Goal: Transaction & Acquisition: Purchase product/service

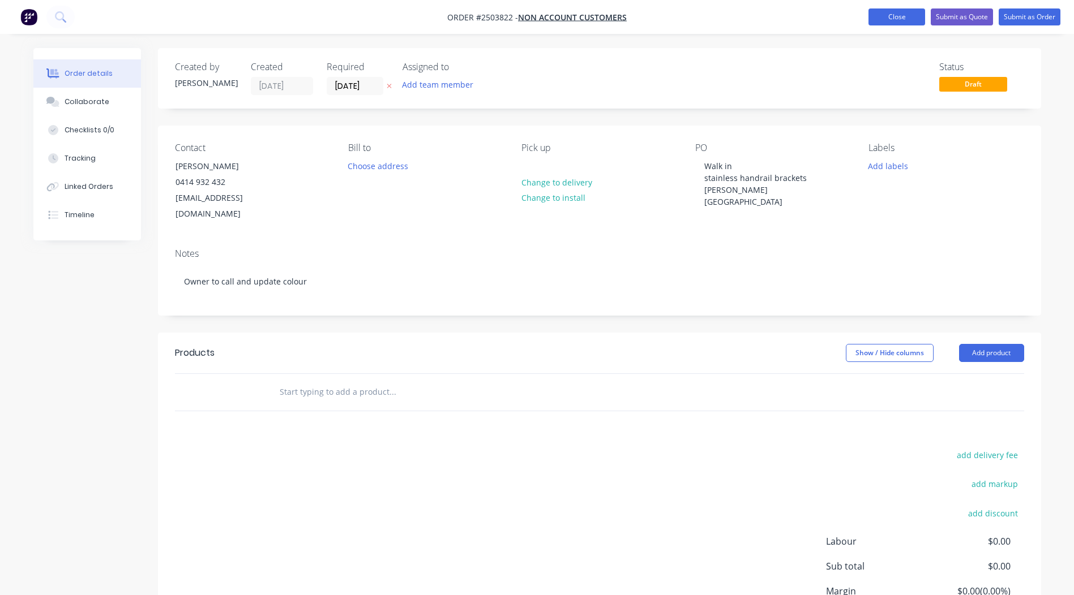
click at [909, 16] on button "Close" at bounding box center [896, 16] width 57 height 17
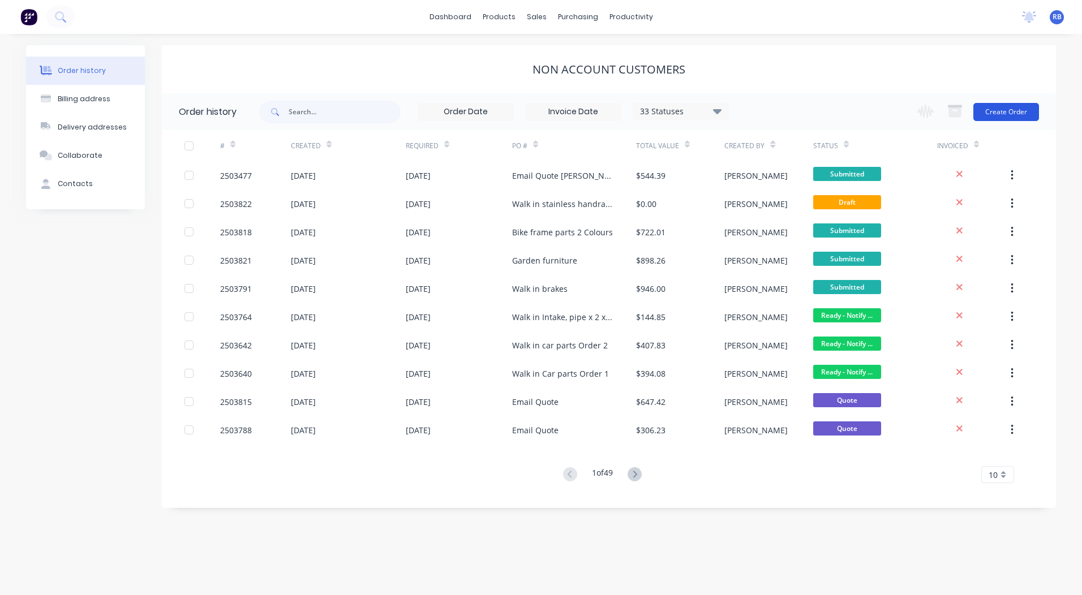
click at [1011, 108] on button "Create Order" at bounding box center [1006, 112] width 66 height 18
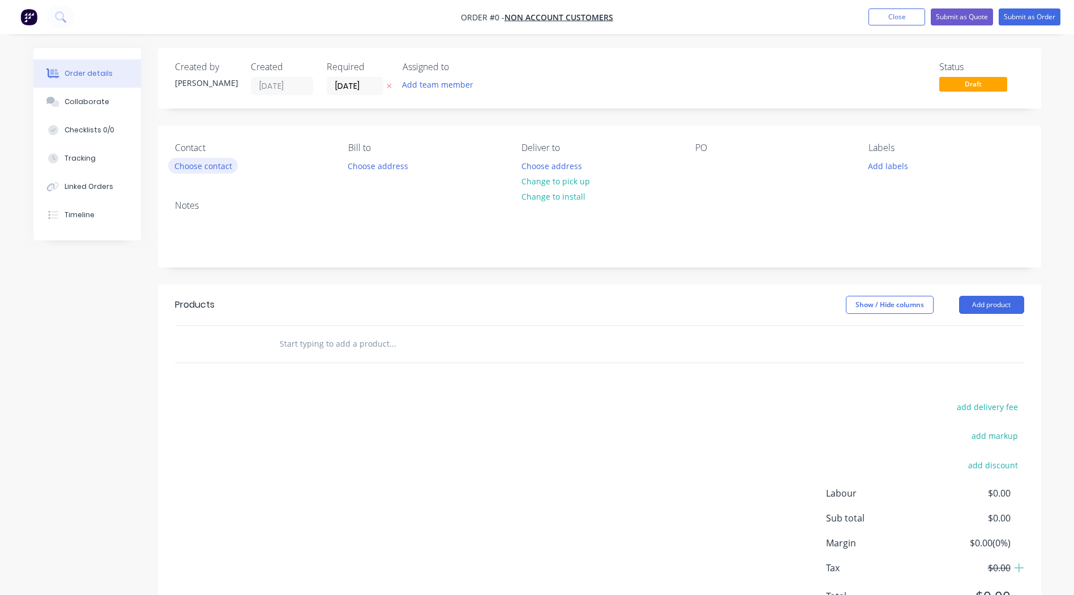
click at [216, 161] on button "Choose contact" at bounding box center [203, 165] width 70 height 15
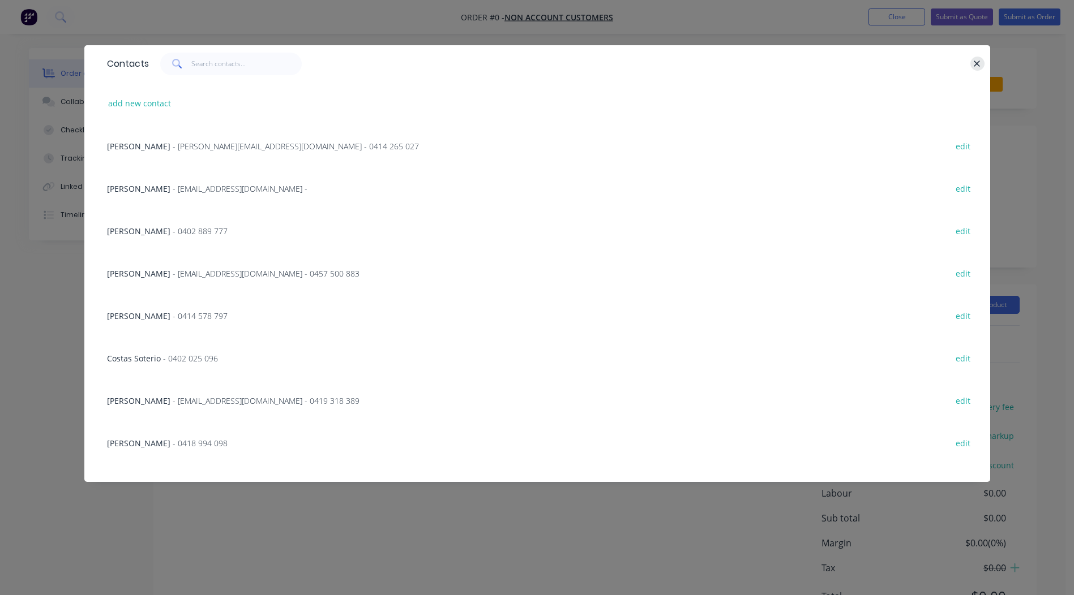
click at [975, 60] on icon "button" at bounding box center [976, 64] width 7 height 10
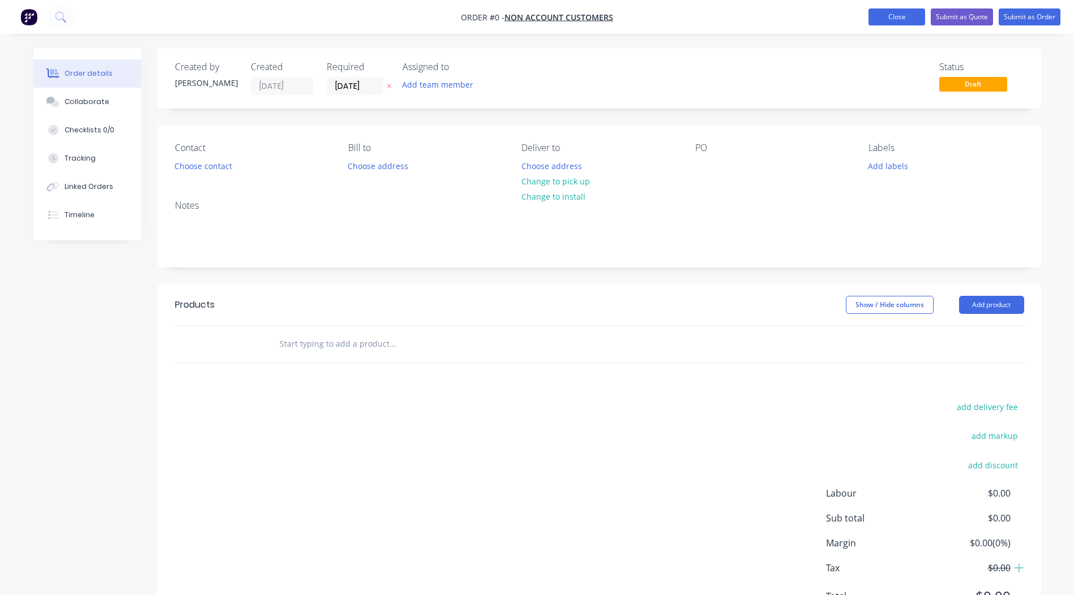
click at [900, 11] on button "Close" at bounding box center [896, 16] width 57 height 17
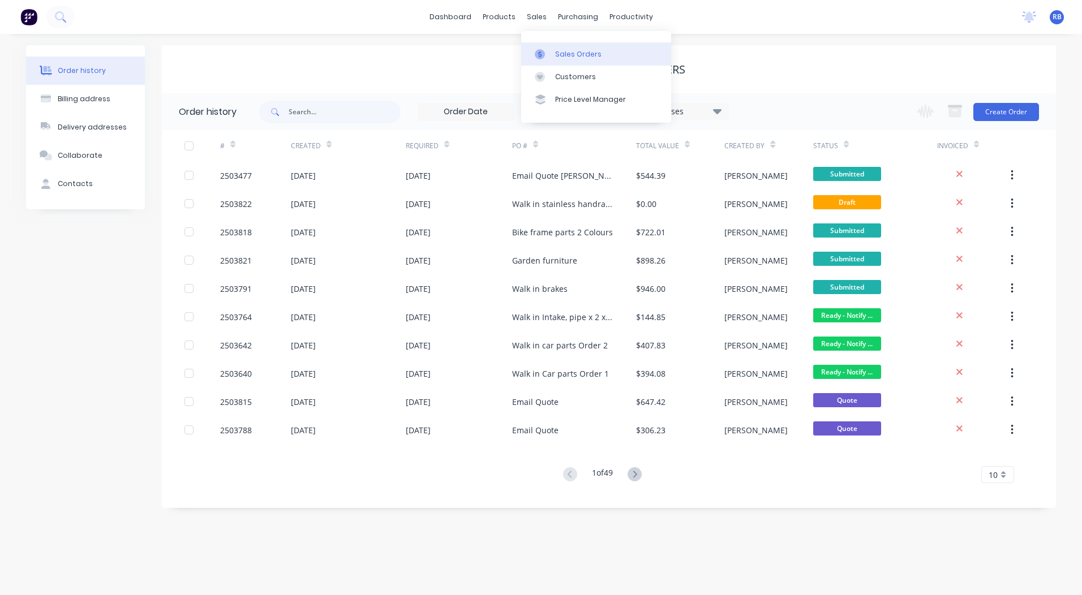
click at [556, 51] on div "Sales Orders" at bounding box center [578, 54] width 46 height 10
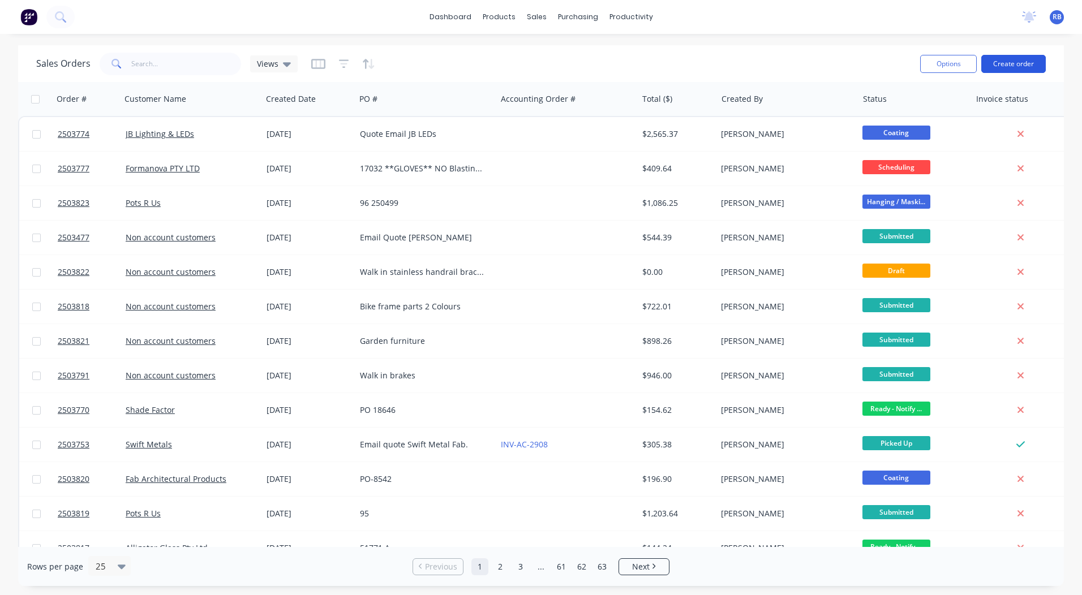
click at [1005, 66] on button "Create order" at bounding box center [1013, 64] width 65 height 18
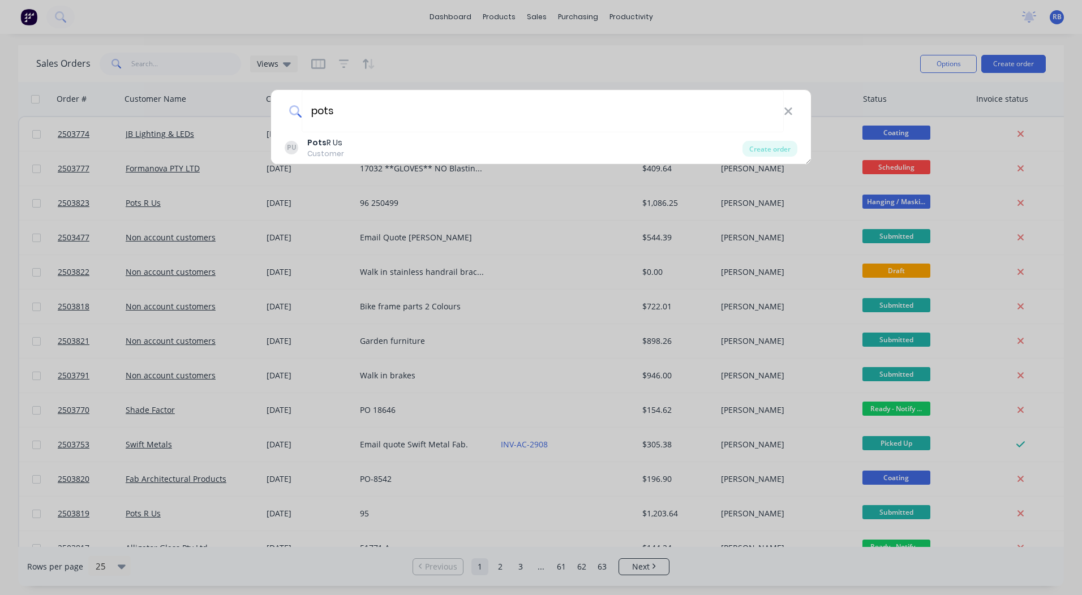
type input "pots"
click at [371, 148] on div "PU Pots R Us Customer" at bounding box center [514, 148] width 458 height 22
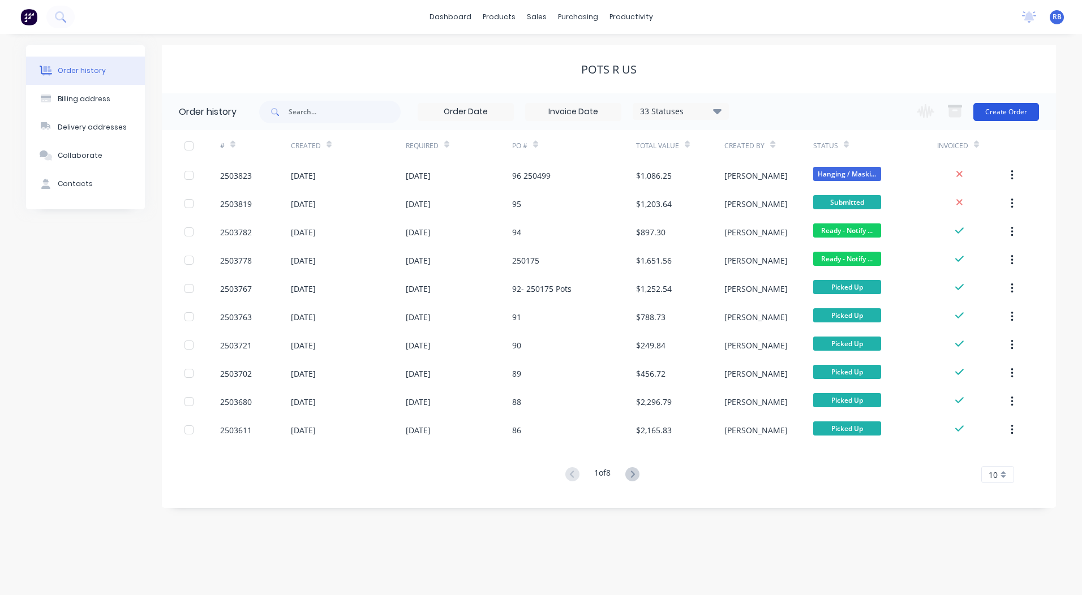
click at [991, 109] on button "Create Order" at bounding box center [1006, 112] width 66 height 18
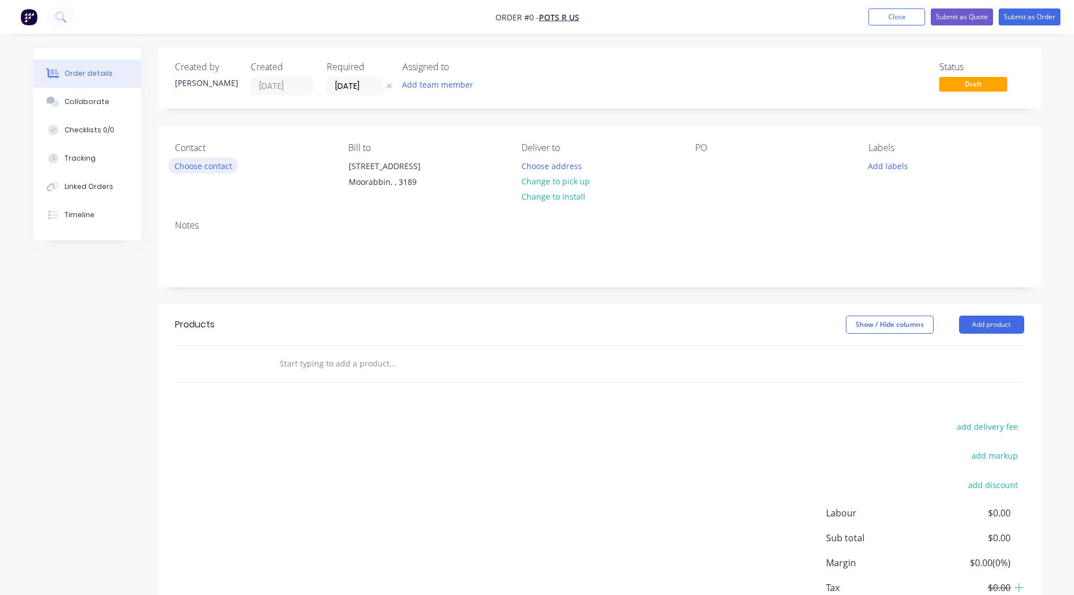
click at [181, 168] on button "Choose contact" at bounding box center [203, 165] width 70 height 15
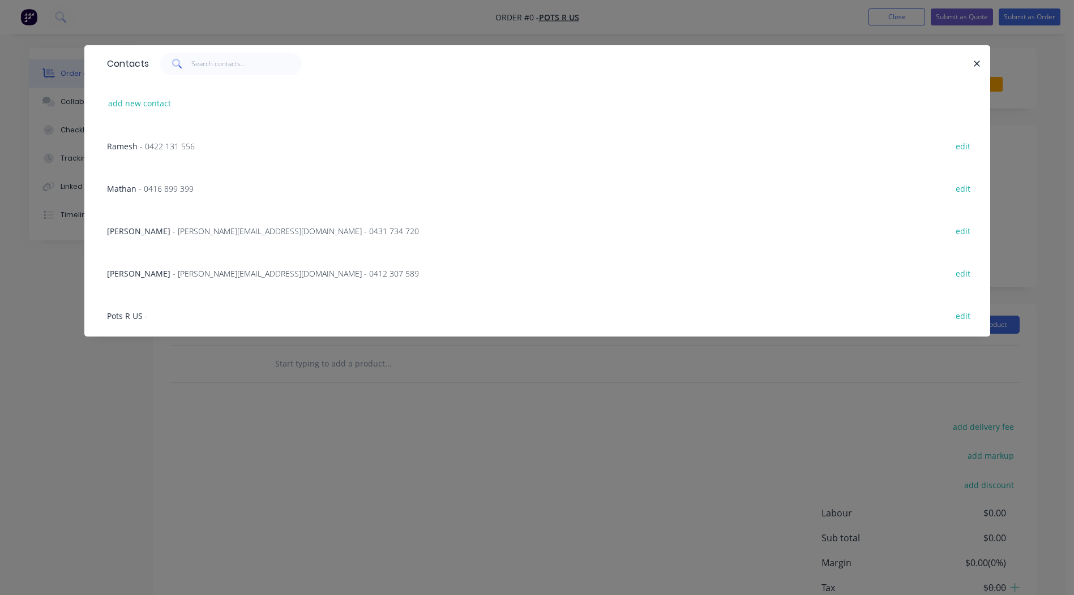
click at [164, 144] on span "- 0422 131 556" at bounding box center [167, 146] width 55 height 11
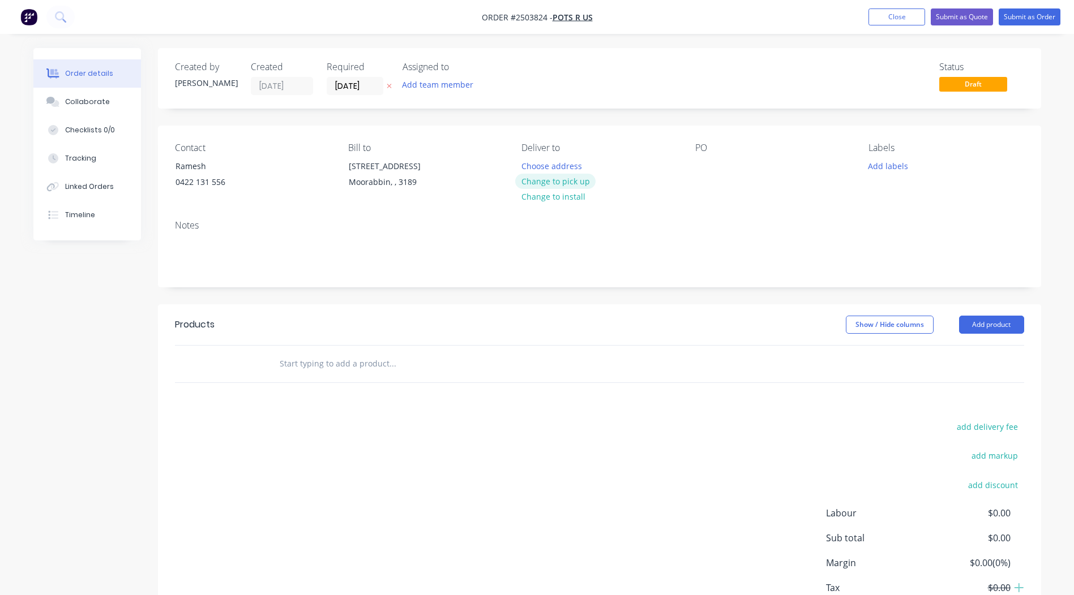
click at [567, 178] on button "Change to pick up" at bounding box center [555, 181] width 80 height 15
click at [701, 161] on div at bounding box center [704, 166] width 18 height 16
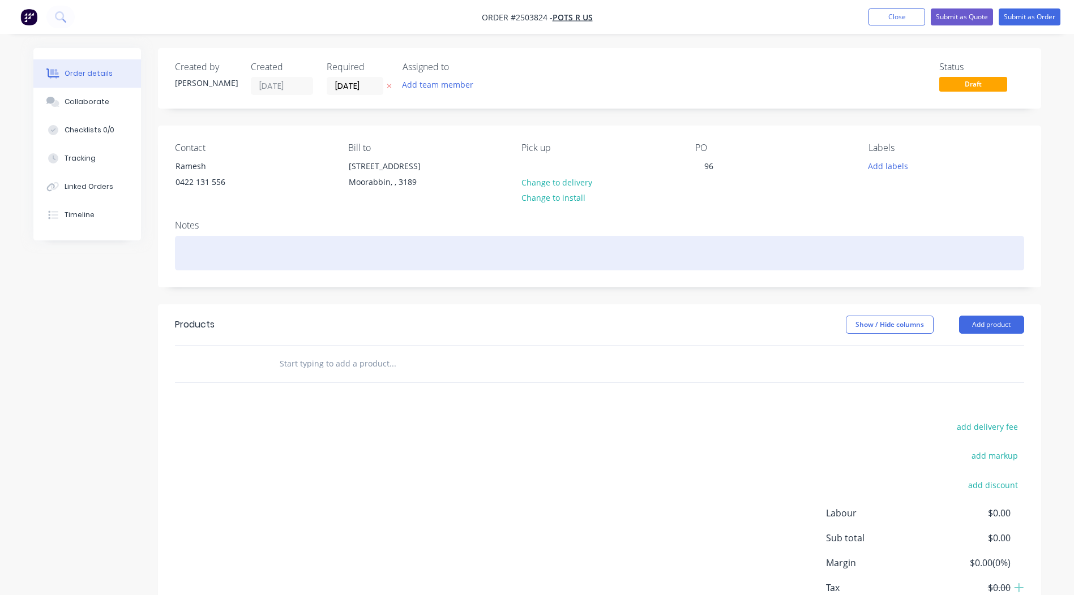
click at [221, 252] on div at bounding box center [599, 253] width 849 height 35
drag, startPoint x: 173, startPoint y: 255, endPoint x: 129, endPoint y: 250, distance: 44.4
click at [129, 250] on div "Created by [PERSON_NAME] Created [DATE] Required [DATE] Assigned to Add team me…" at bounding box center [536, 360] width 1007 height 624
copy div "Oyster matt"
click at [255, 258] on div "Oyster matt" at bounding box center [599, 253] width 849 height 35
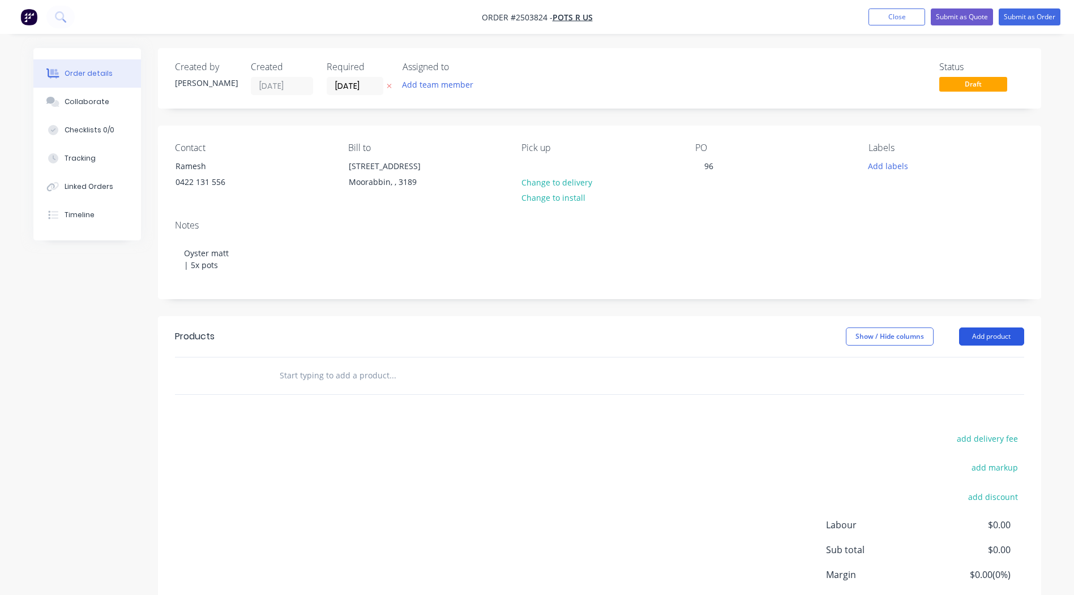
click at [988, 340] on button "Add product" at bounding box center [991, 337] width 65 height 18
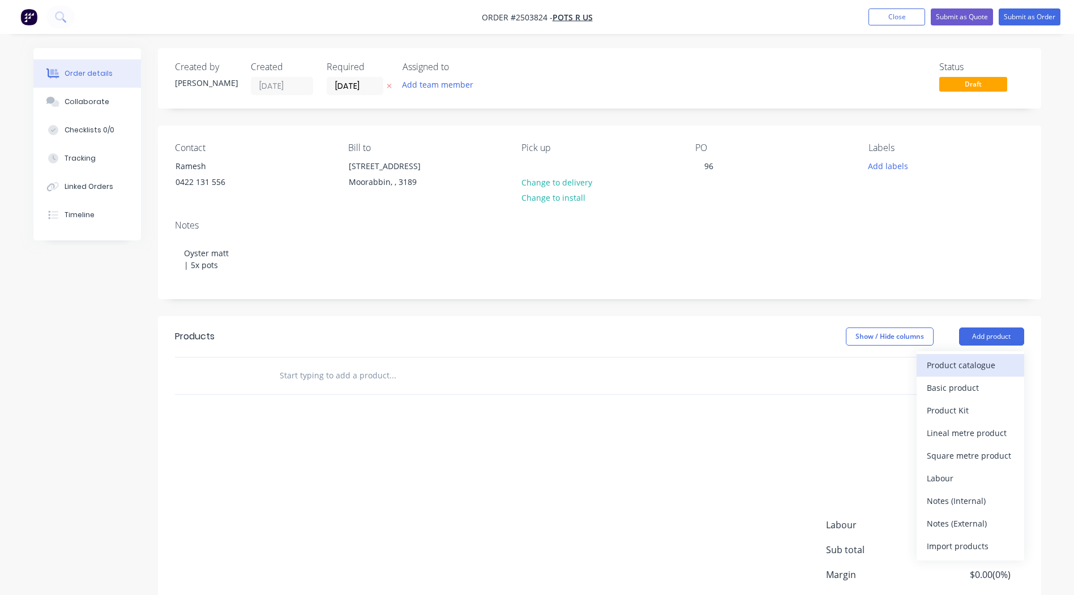
click at [983, 371] on div "Product catalogue" at bounding box center [969, 365] width 87 height 16
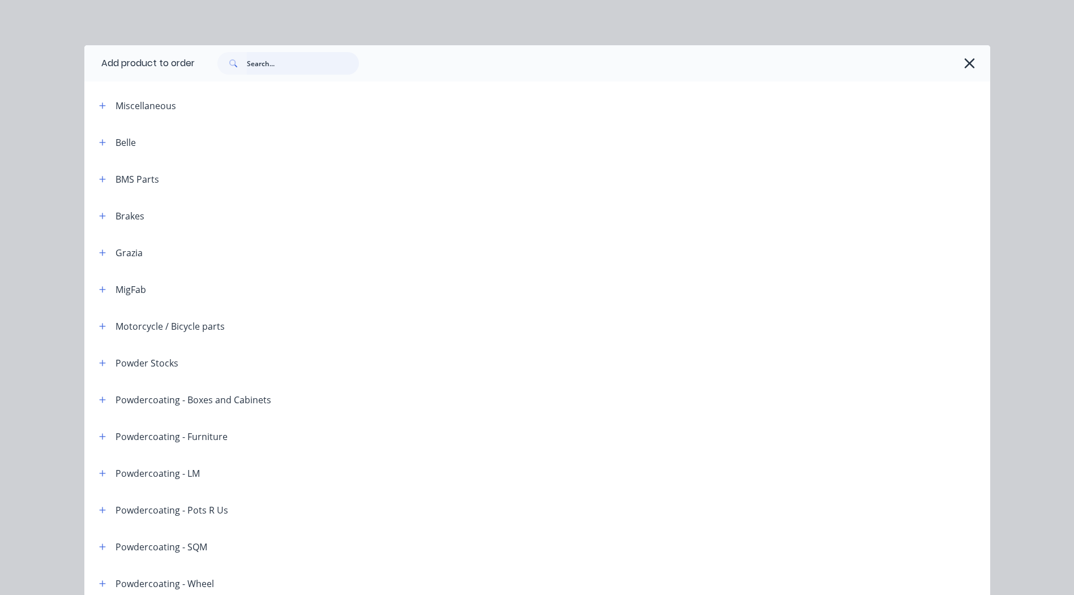
click at [264, 62] on input "text" at bounding box center [303, 63] width 112 height 23
paste input "Oyster matt"
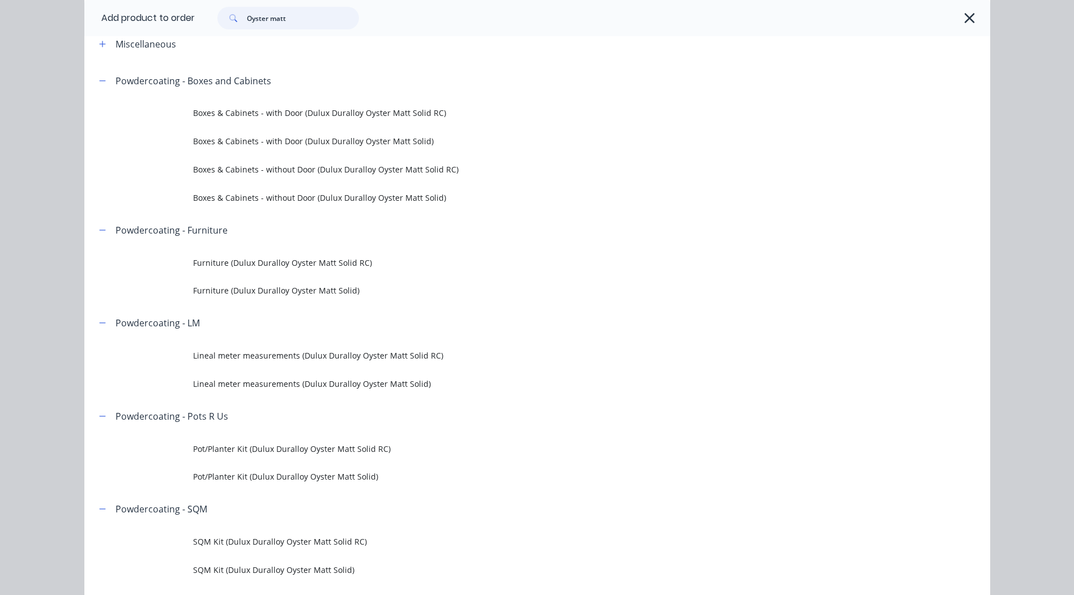
scroll to position [57, 0]
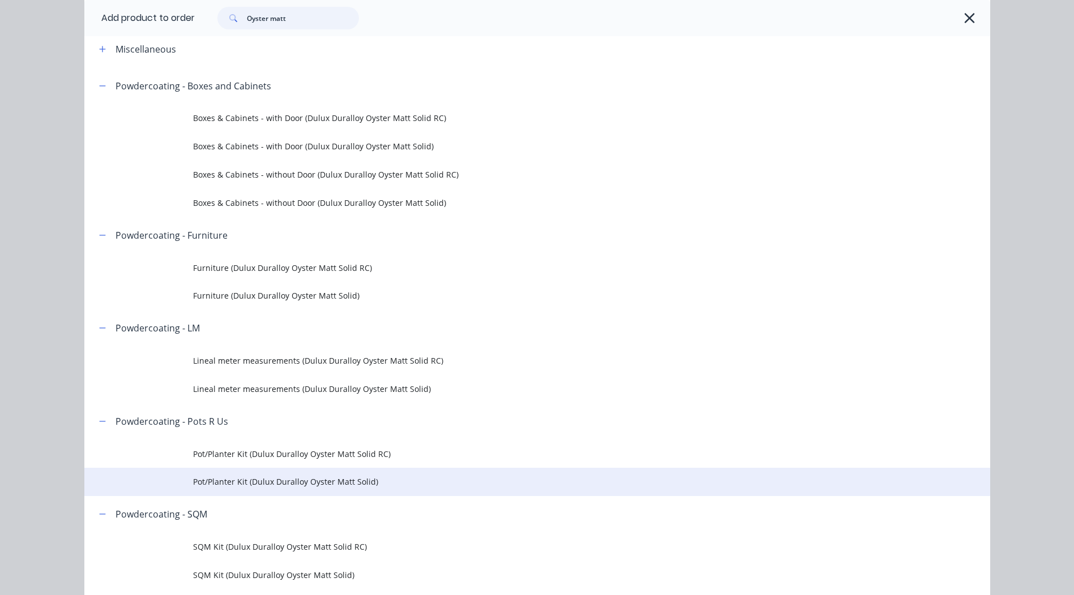
type input "Oyster matt"
click at [376, 484] on span "Pot/Planter Kit (Dulux Duralloy Oyster Matt Solid)" at bounding box center [511, 482] width 637 height 12
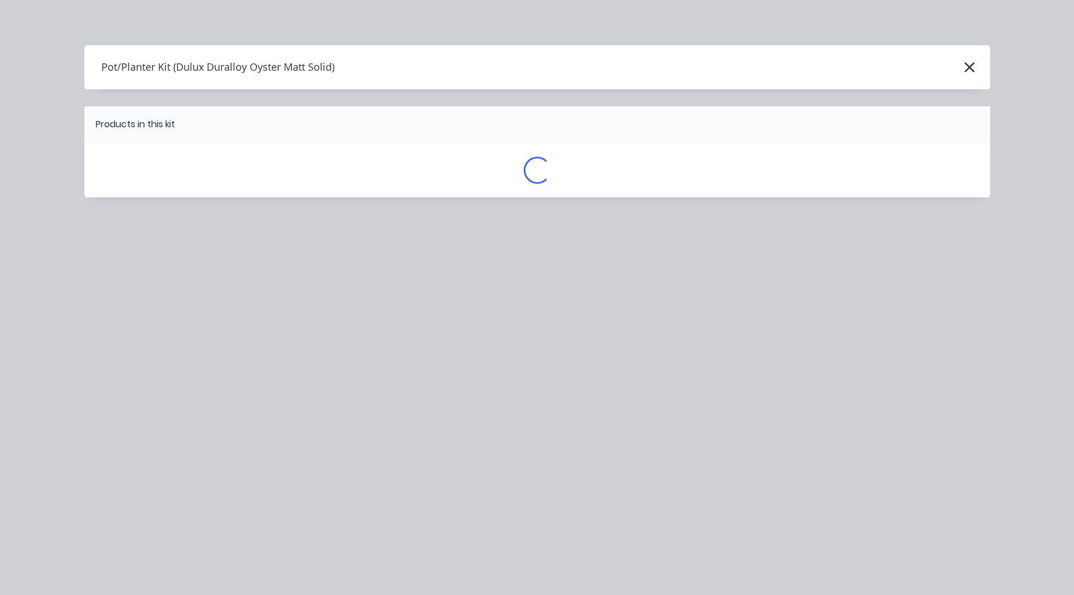
scroll to position [0, 0]
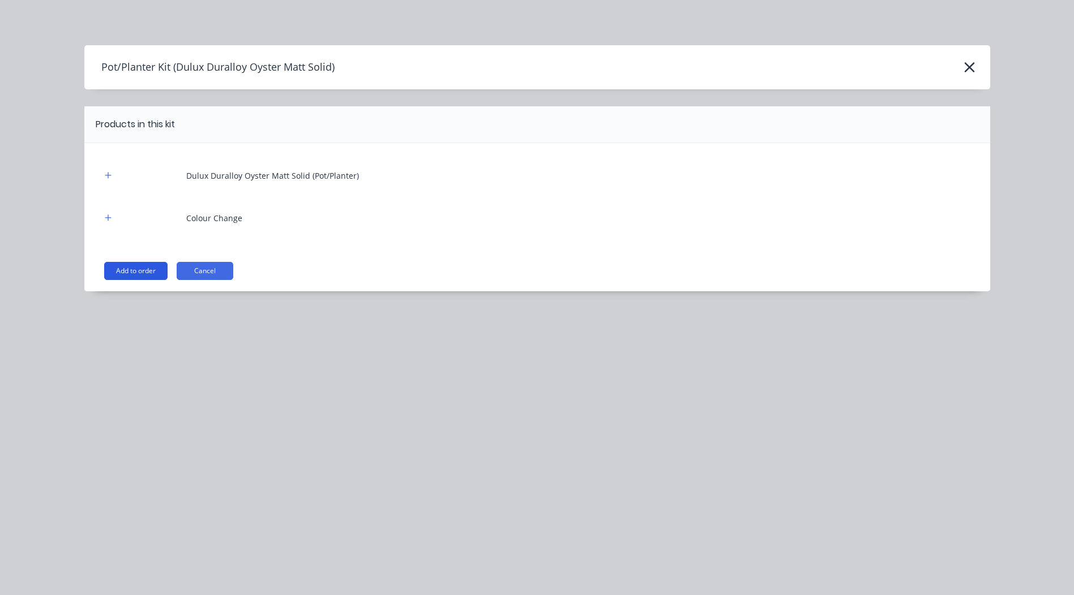
click at [134, 267] on button "Add to order" at bounding box center [135, 271] width 63 height 18
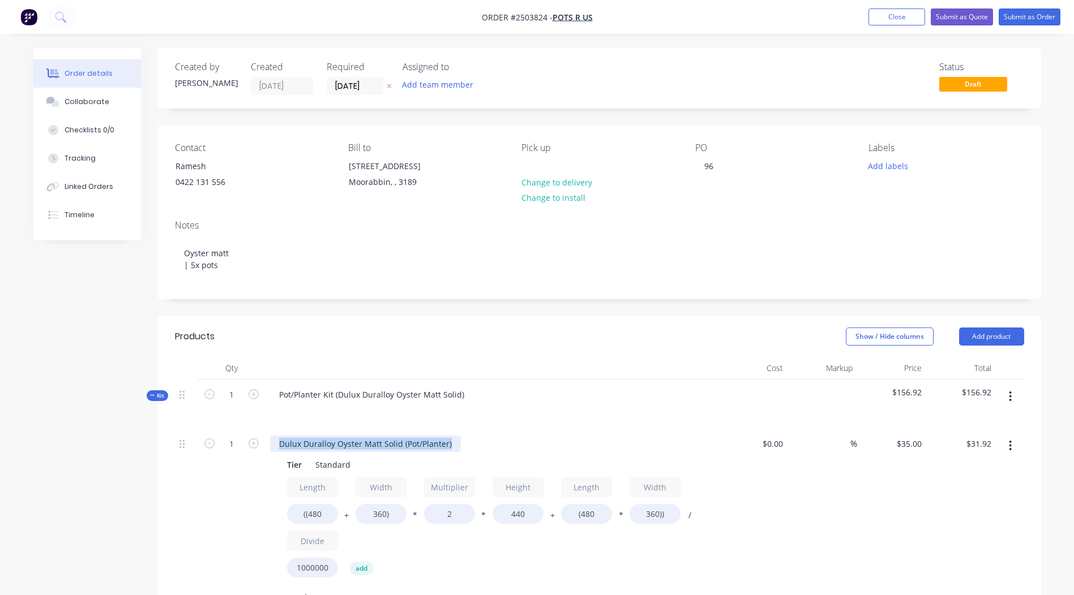
drag, startPoint x: 454, startPoint y: 440, endPoint x: 0, endPoint y: 431, distance: 454.6
click at [0, 434] on html "Order #2503824 - Pots R Us Add product Close Submit as Quote Submit as Order Or…" at bounding box center [537, 507] width 1074 height 1014
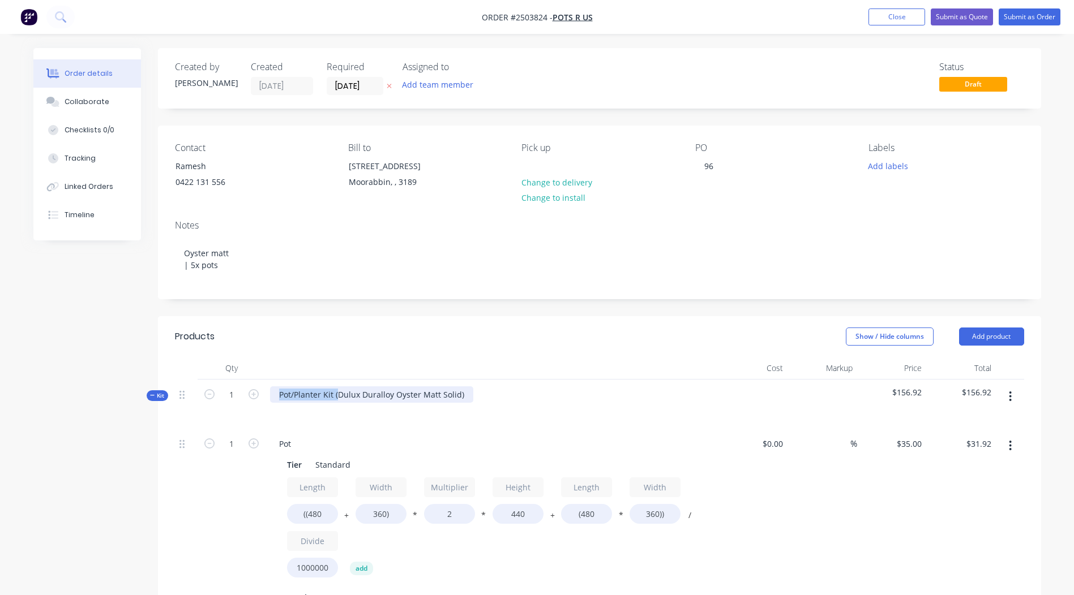
drag, startPoint x: 16, startPoint y: 422, endPoint x: 0, endPoint y: 423, distance: 15.9
click at [0, 423] on html "Order #2503824 - Pots R Us Add product Close Submit as Quote Submit as Order Or…" at bounding box center [537, 507] width 1074 height 1014
click at [406, 394] on div "Dulux Duralloy Oyster Matt Solid)" at bounding box center [342, 395] width 144 height 16
click at [479, 299] on div "Created by [PERSON_NAME] Created [DATE] Required [DATE] Assigned to Add team me…" at bounding box center [599, 522] width 883 height 949
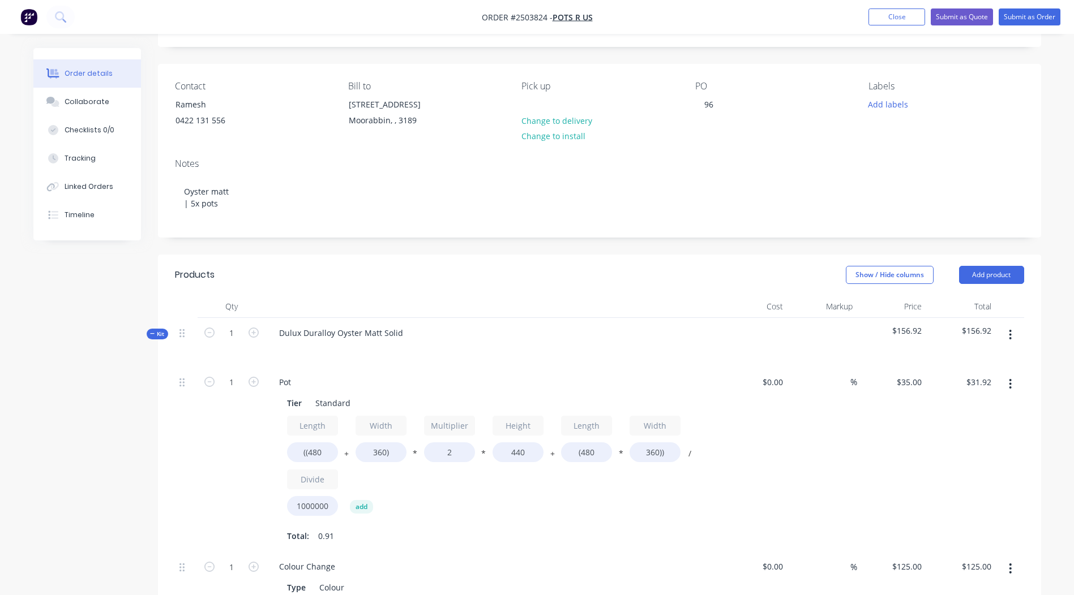
scroll to position [170, 0]
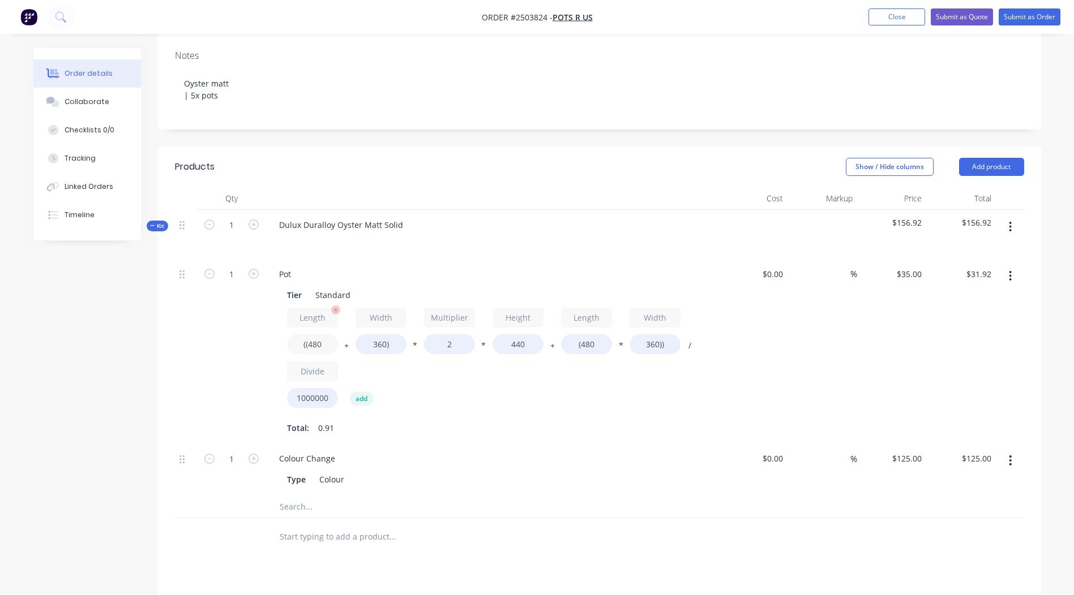
click at [327, 346] on input "((480" at bounding box center [312, 344] width 51 height 20
type input "((2000"
type input "$78.74"
click at [383, 344] on input "360)" at bounding box center [380, 344] width 51 height 20
type input "500)"
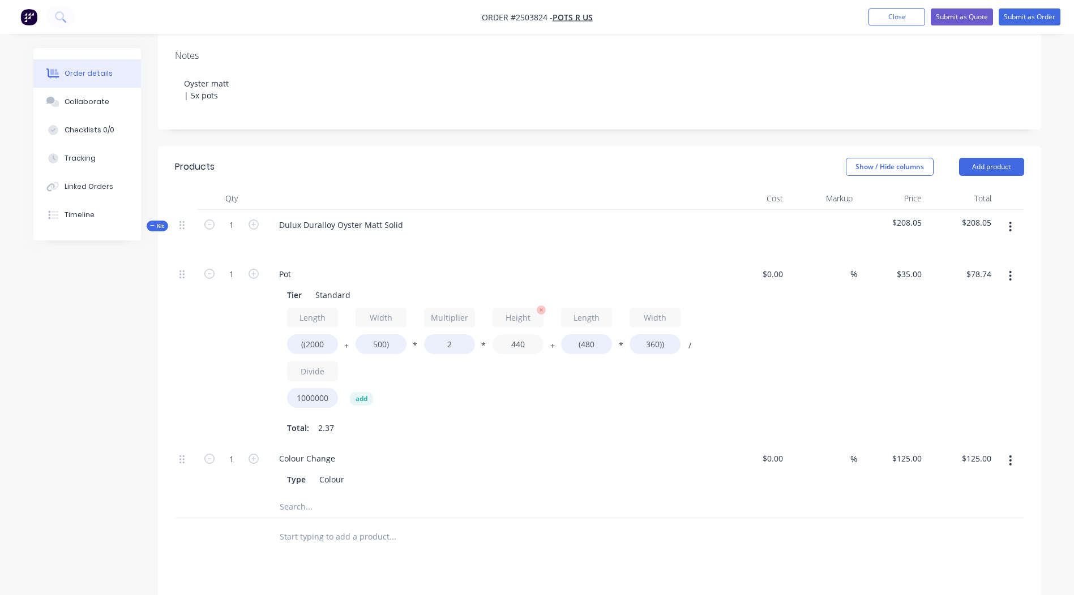
type input "$83.05"
drag, startPoint x: 521, startPoint y: 343, endPoint x: 475, endPoint y: 344, distance: 45.3
click at [477, 344] on div "Length ((2000 + Width 500) * Multiplier 2 * Height 440 + Length (480 * Width 36…" at bounding box center [492, 360] width 410 height 105
type input "500"
type input "$93.55"
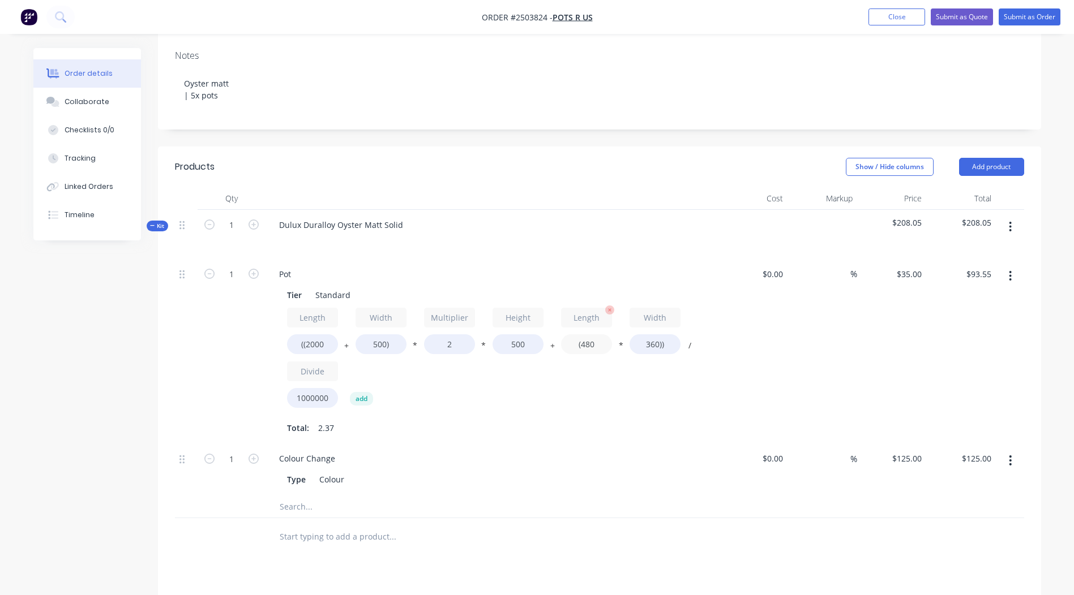
click at [602, 346] on input "(480" at bounding box center [586, 344] width 51 height 20
type input "(2000"
type input "$112.70"
click at [655, 337] on input "360))" at bounding box center [654, 344] width 51 height 20
type input "500))"
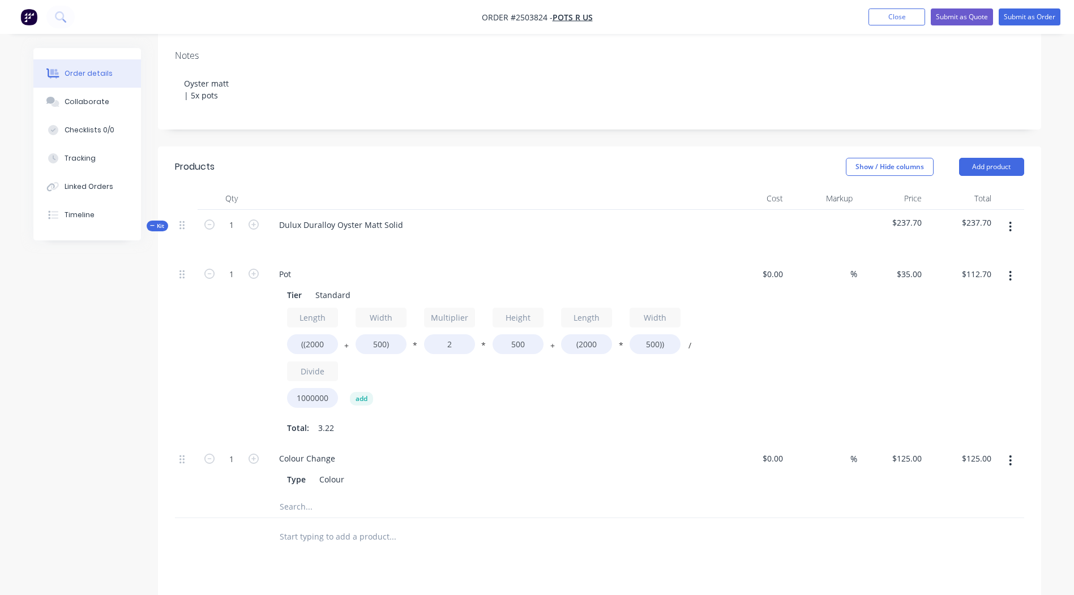
type input "$122.50"
click at [1014, 349] on div at bounding box center [1010, 351] width 28 height 185
click at [250, 275] on icon "button" at bounding box center [253, 274] width 10 height 10
type input "2"
type input "$245.00"
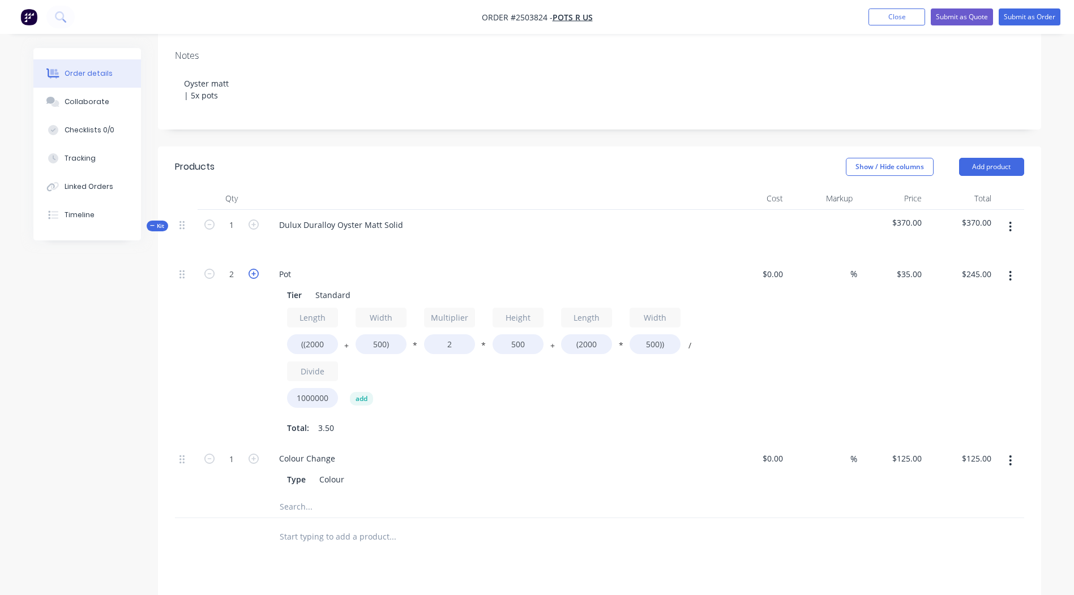
click at [250, 275] on icon "button" at bounding box center [253, 274] width 10 height 10
type input "3"
type input "$367.50"
click at [250, 275] on icon "button" at bounding box center [253, 274] width 10 height 10
type input "4"
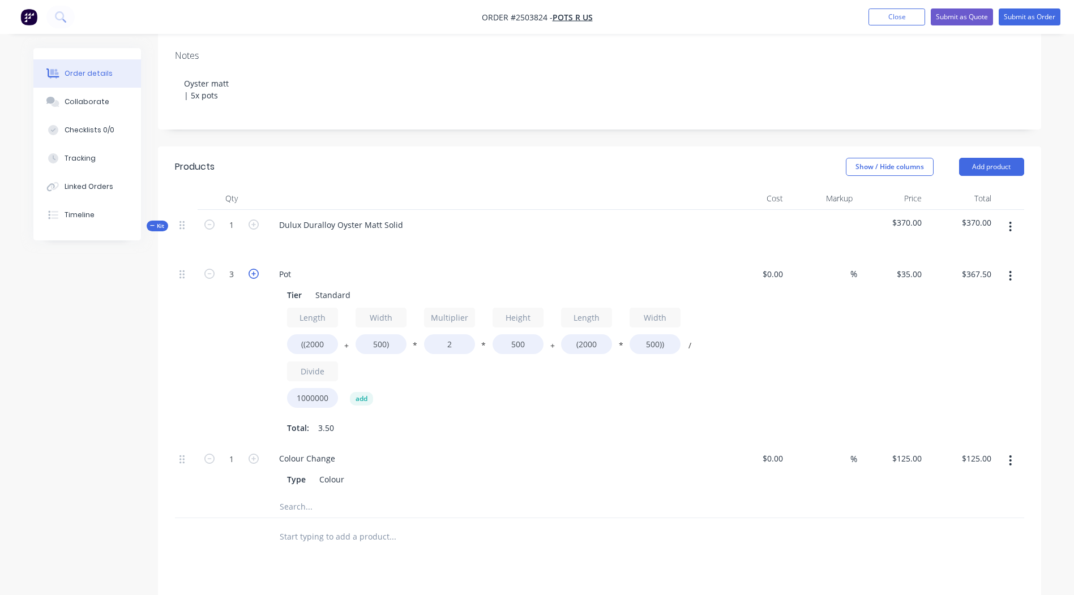
type input "$490.00"
click at [250, 275] on icon "button" at bounding box center [253, 274] width 10 height 10
type input "5"
type input "$612.50"
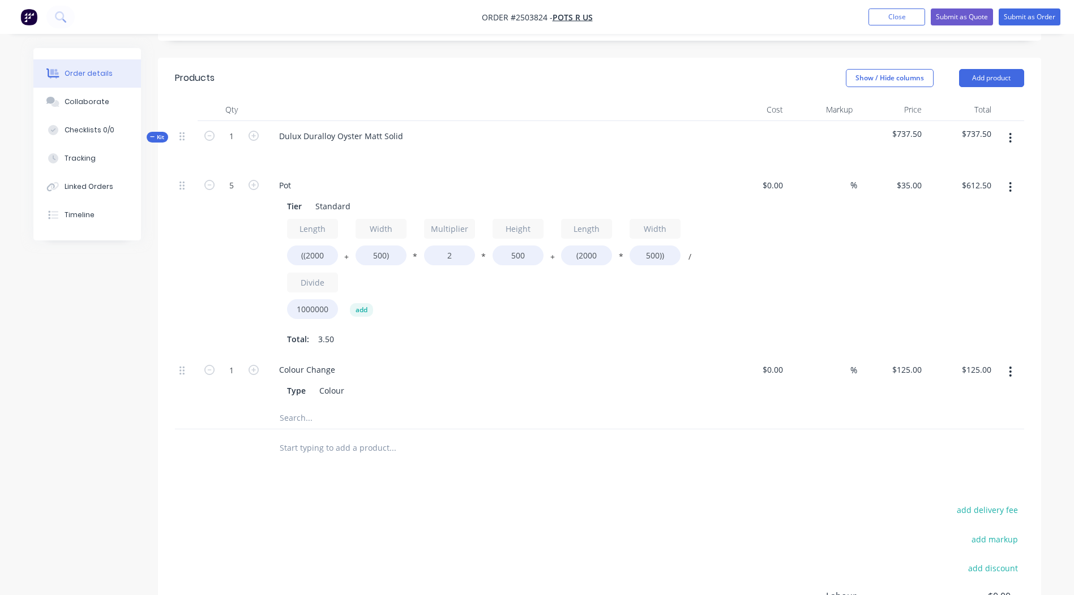
scroll to position [277, 0]
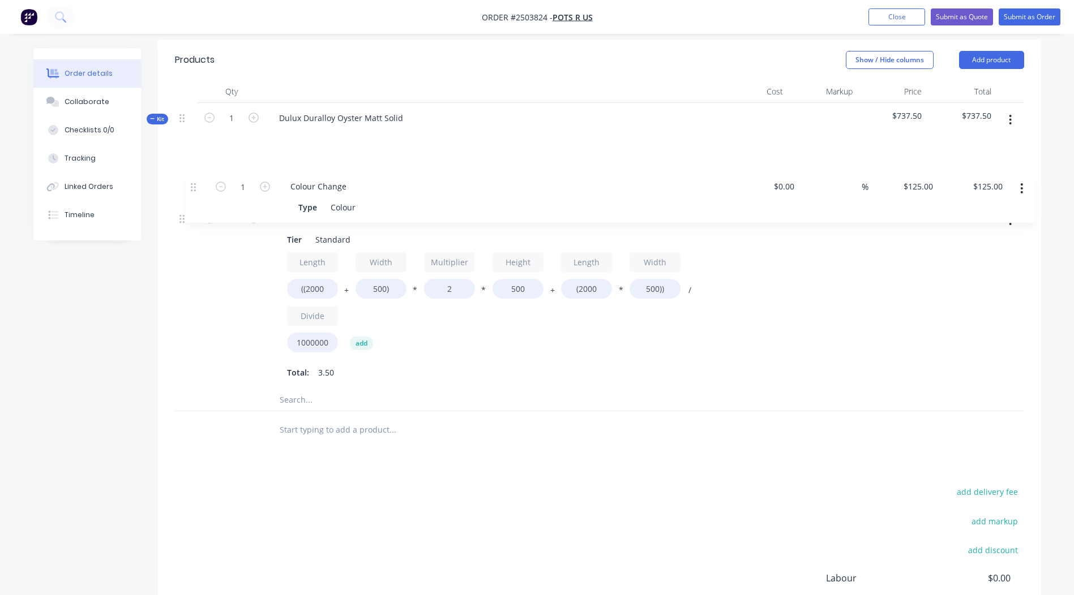
drag, startPoint x: 183, startPoint y: 354, endPoint x: 195, endPoint y: 177, distance: 176.9
click at [195, 177] on div "5 Pot Tier Standard Length ((2000 + Width 500) * Multiplier 2 * Height 500 + Le…" at bounding box center [599, 270] width 849 height 237
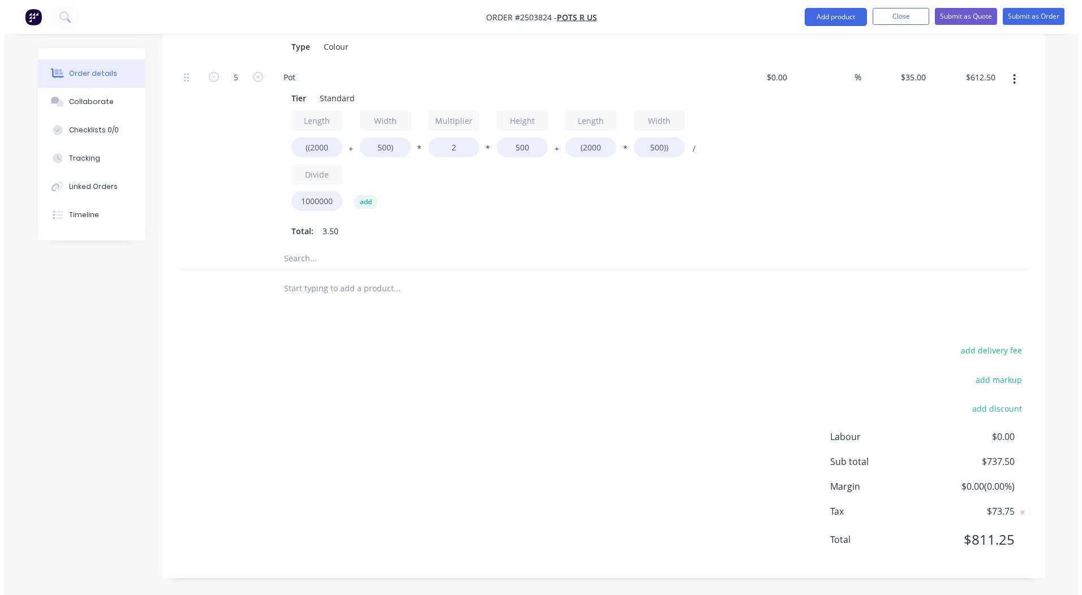
scroll to position [0, 0]
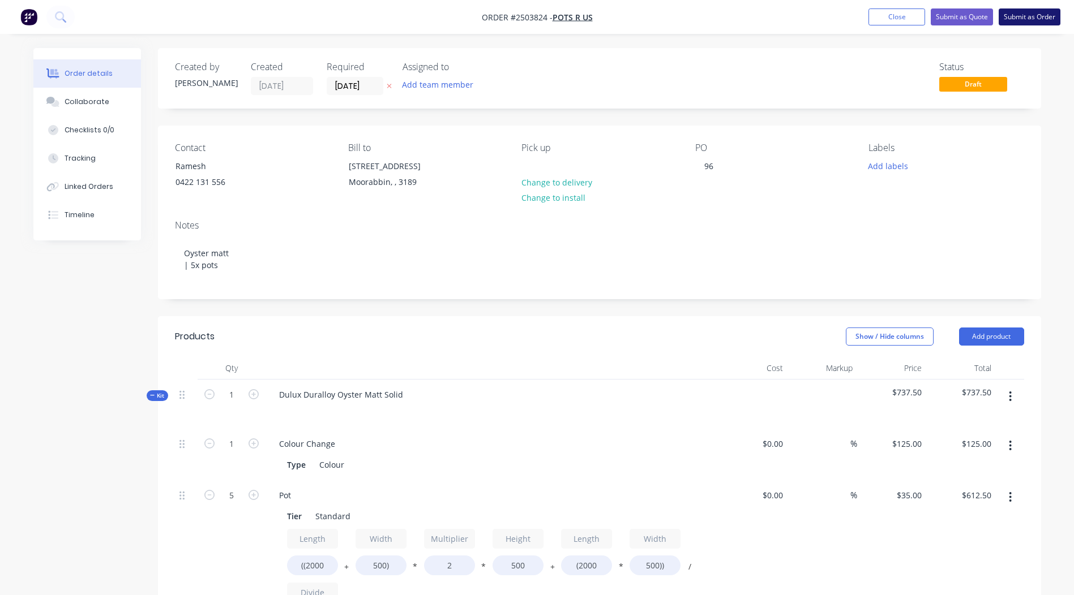
click at [1034, 18] on button "Submit as Order" at bounding box center [1029, 16] width 62 height 17
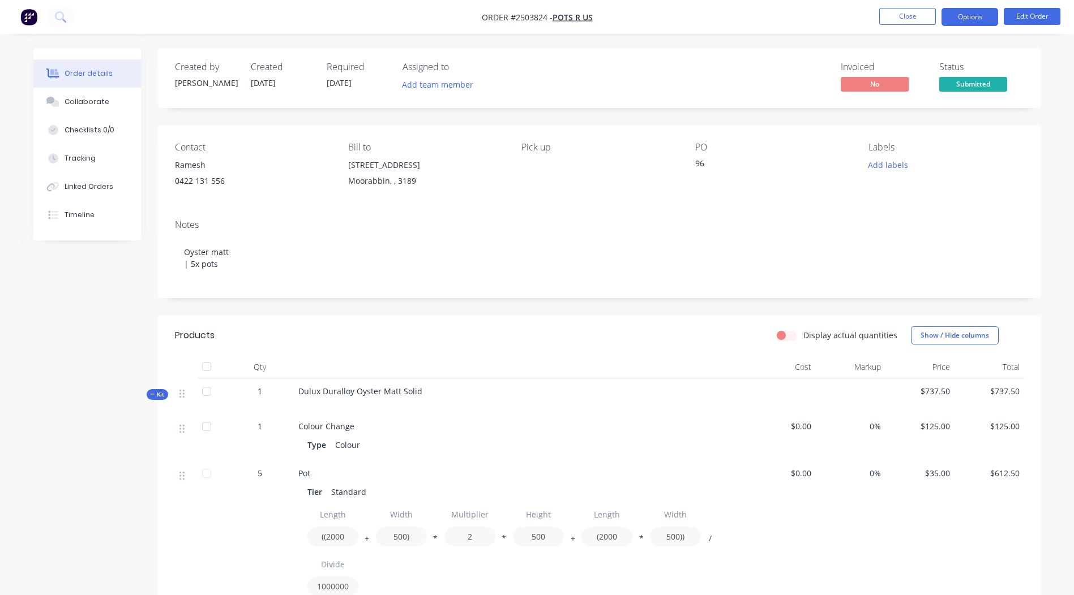
click at [971, 22] on button "Options" at bounding box center [969, 17] width 57 height 18
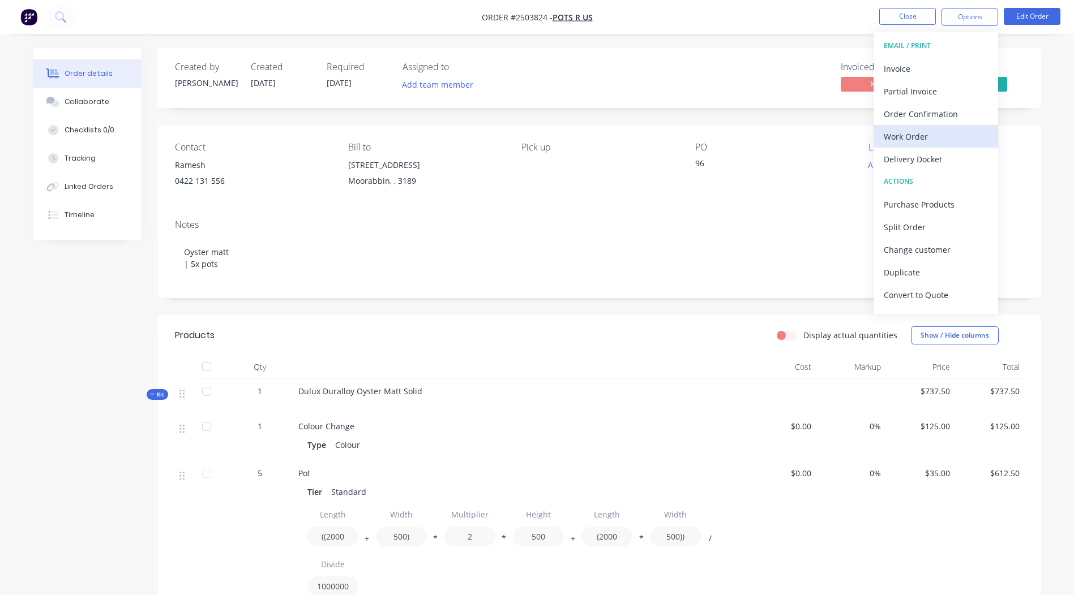
click at [914, 141] on div "Work Order" at bounding box center [935, 136] width 104 height 16
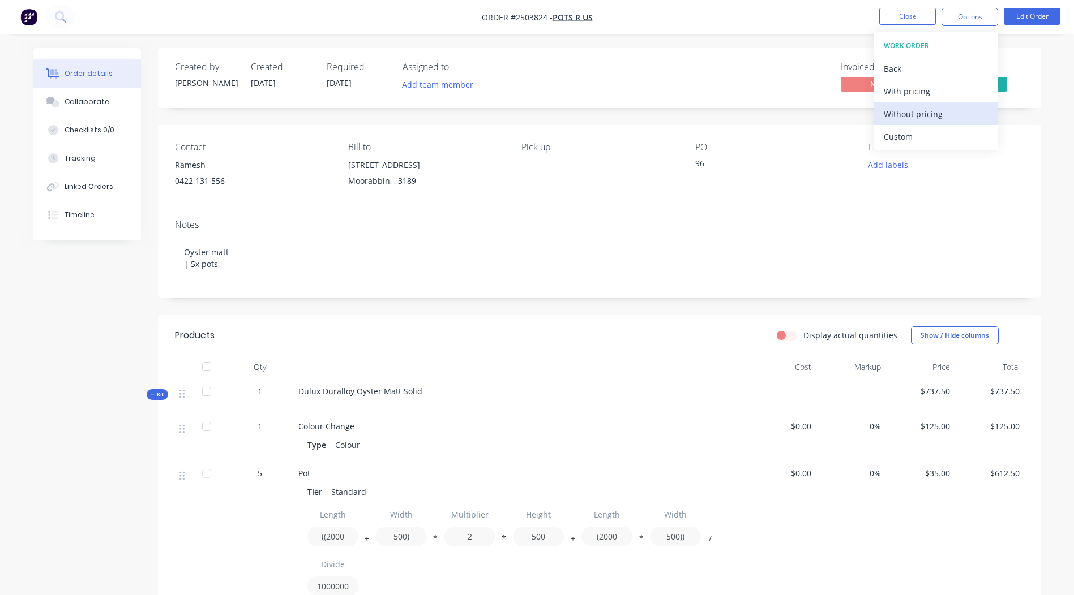
click at [932, 124] on button "Without pricing" at bounding box center [935, 113] width 125 height 23
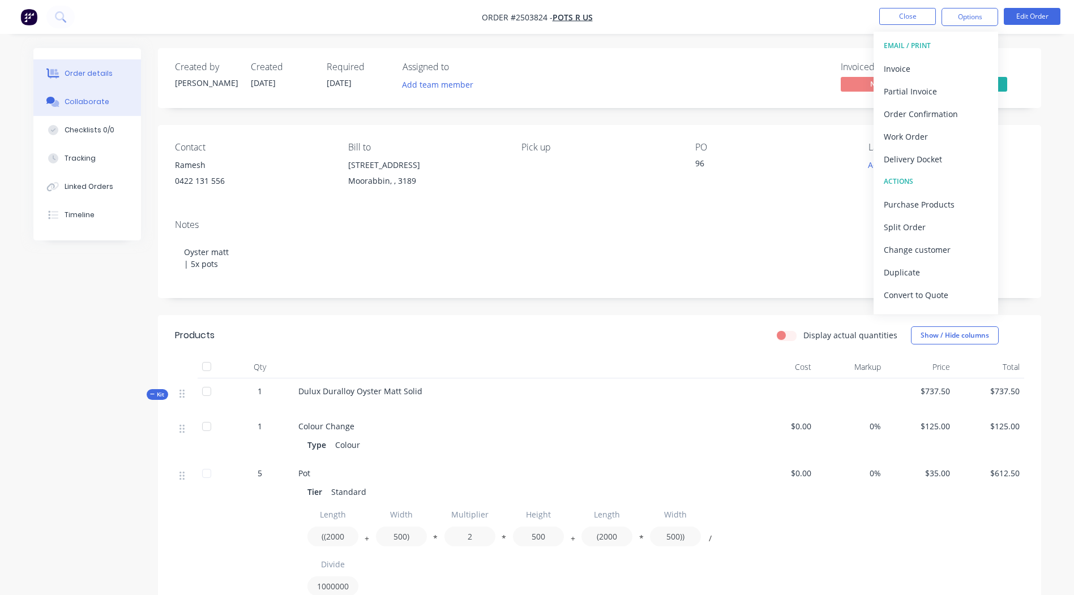
click at [102, 102] on div "Collaborate" at bounding box center [87, 102] width 45 height 10
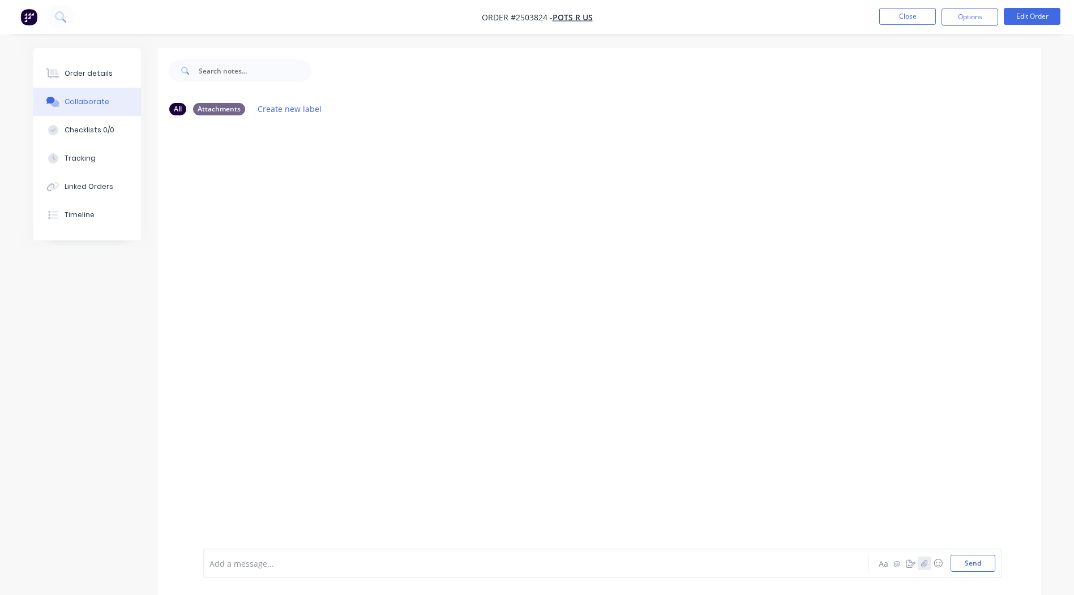
click at [929, 561] on button "button" at bounding box center [924, 564] width 14 height 14
click at [928, 565] on button "button" at bounding box center [924, 564] width 14 height 14
click at [962, 564] on button "Send" at bounding box center [972, 563] width 45 height 17
click at [919, 17] on button "Close" at bounding box center [907, 16] width 57 height 17
